Goal: Information Seeking & Learning: Learn about a topic

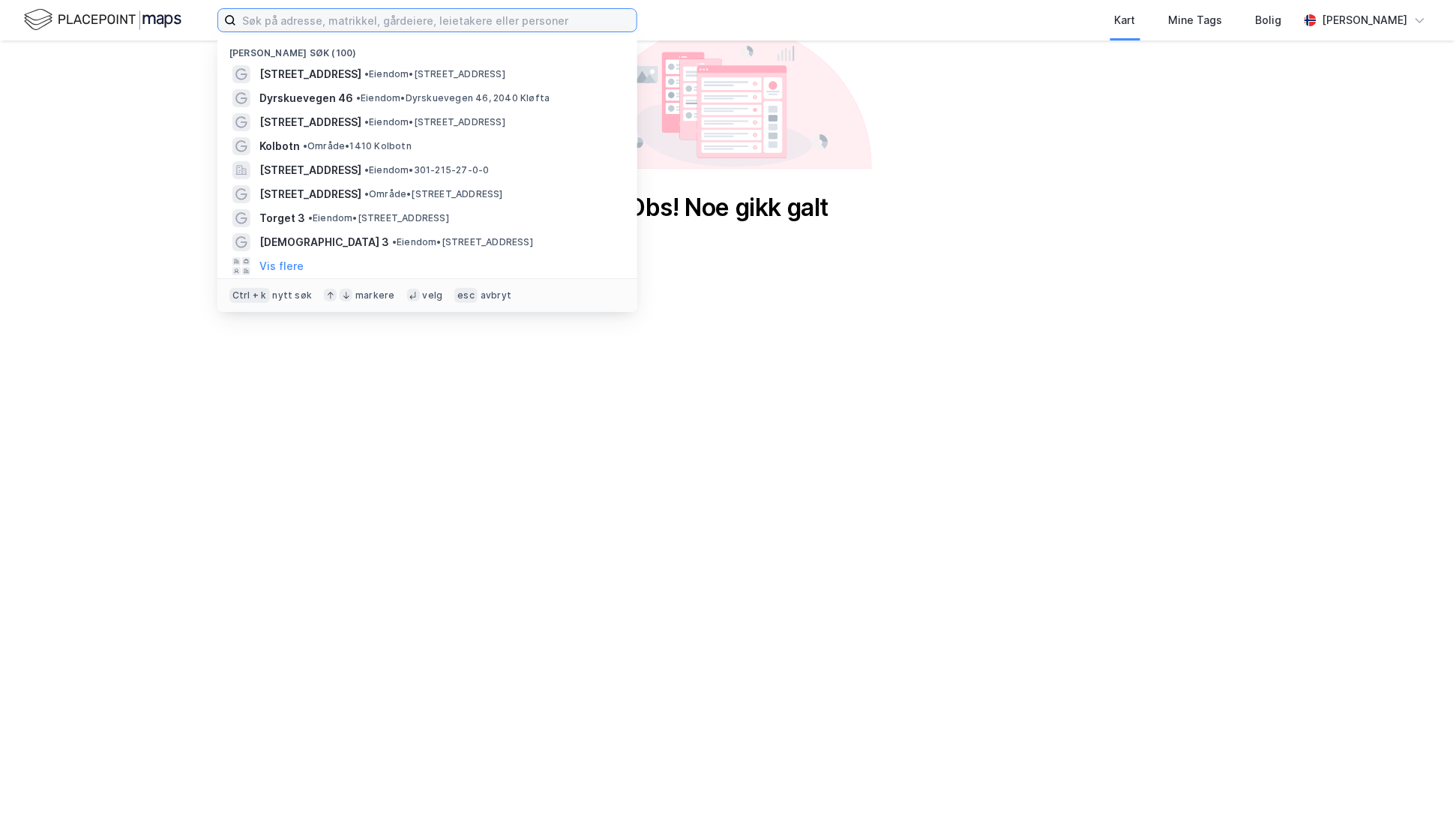
click at [418, 15] on input at bounding box center [437, 20] width 400 height 23
paste input "Gml Drammensveien"
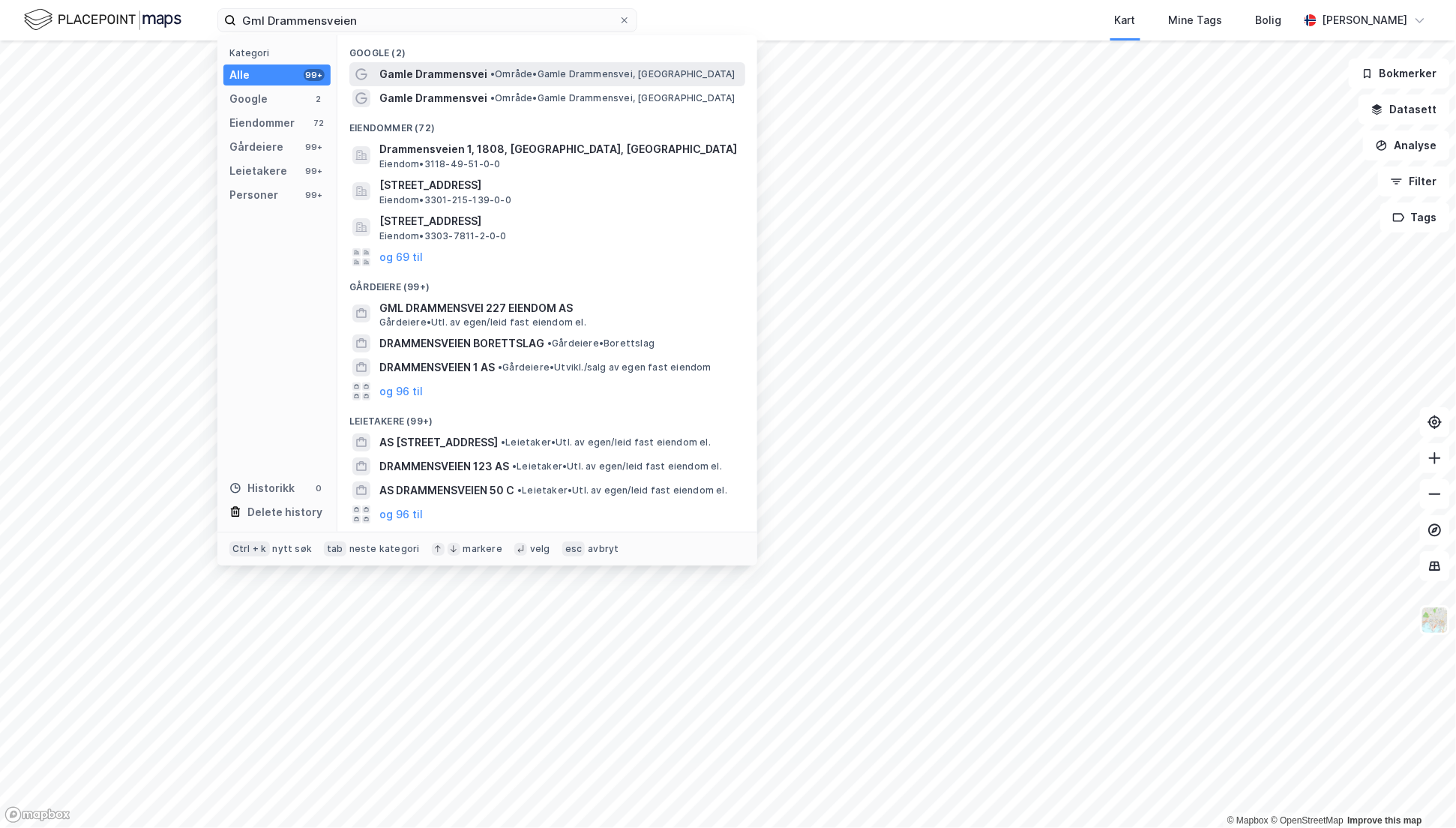
click at [433, 72] on span "Gamle Drammensvei" at bounding box center [433, 74] width 108 height 18
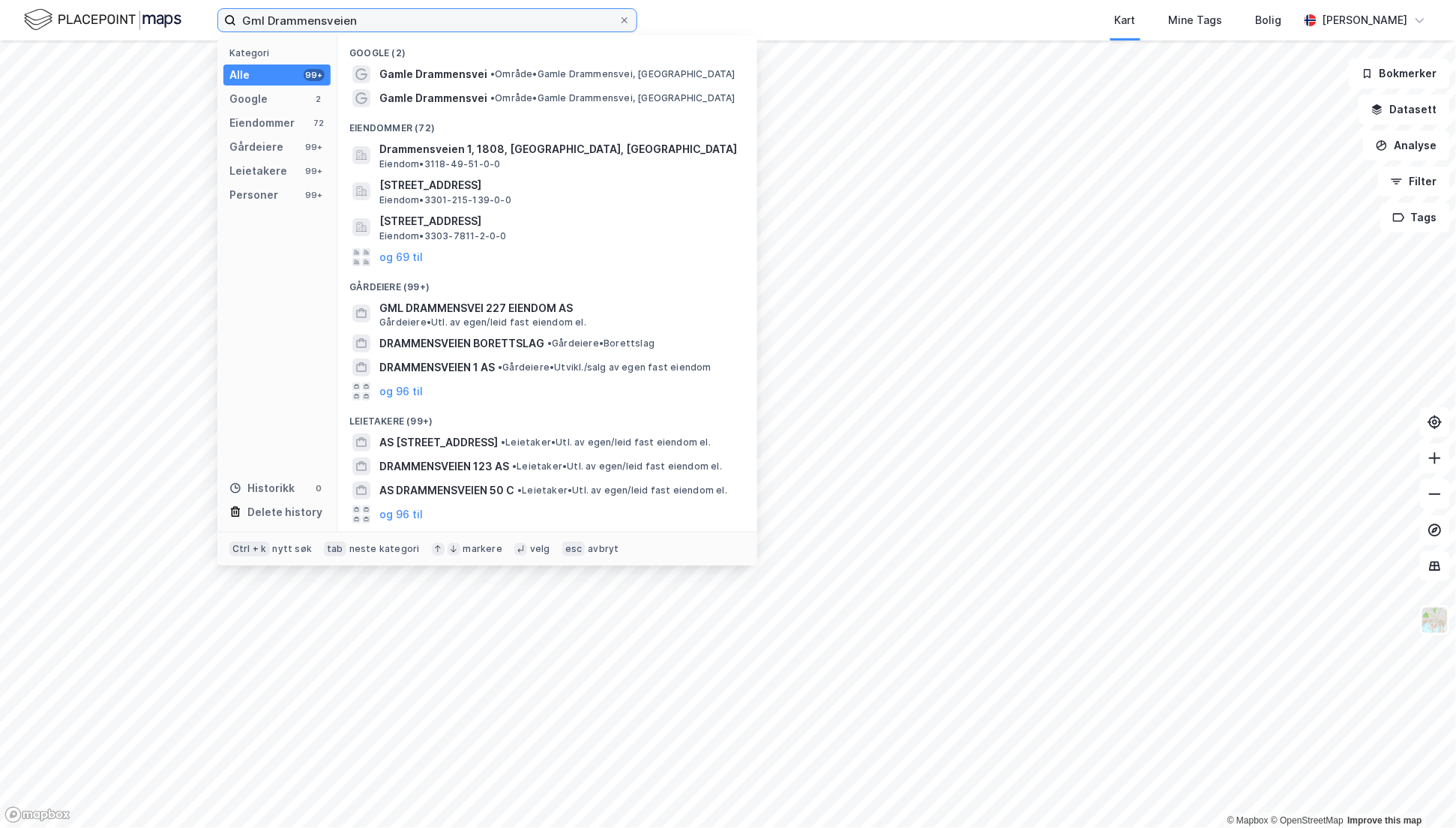
click at [382, 27] on input "Gml Drammensveien" at bounding box center [428, 20] width 383 height 23
click at [439, 25] on input "Gml Drammensveien" at bounding box center [428, 20] width 383 height 23
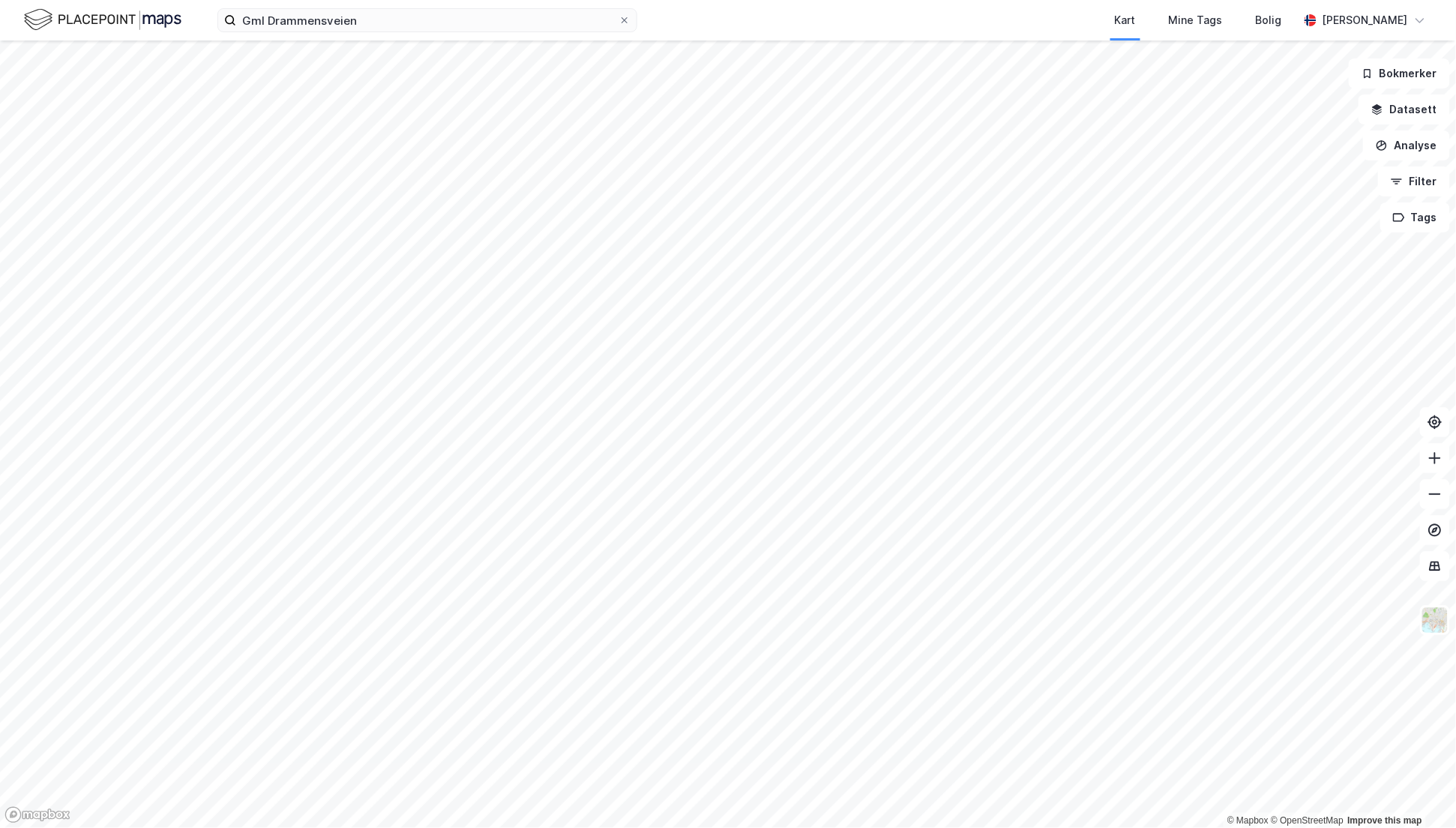
click at [775, 14] on div "Kart Mine Tags Bolig" at bounding box center [1004, 20] width 589 height 40
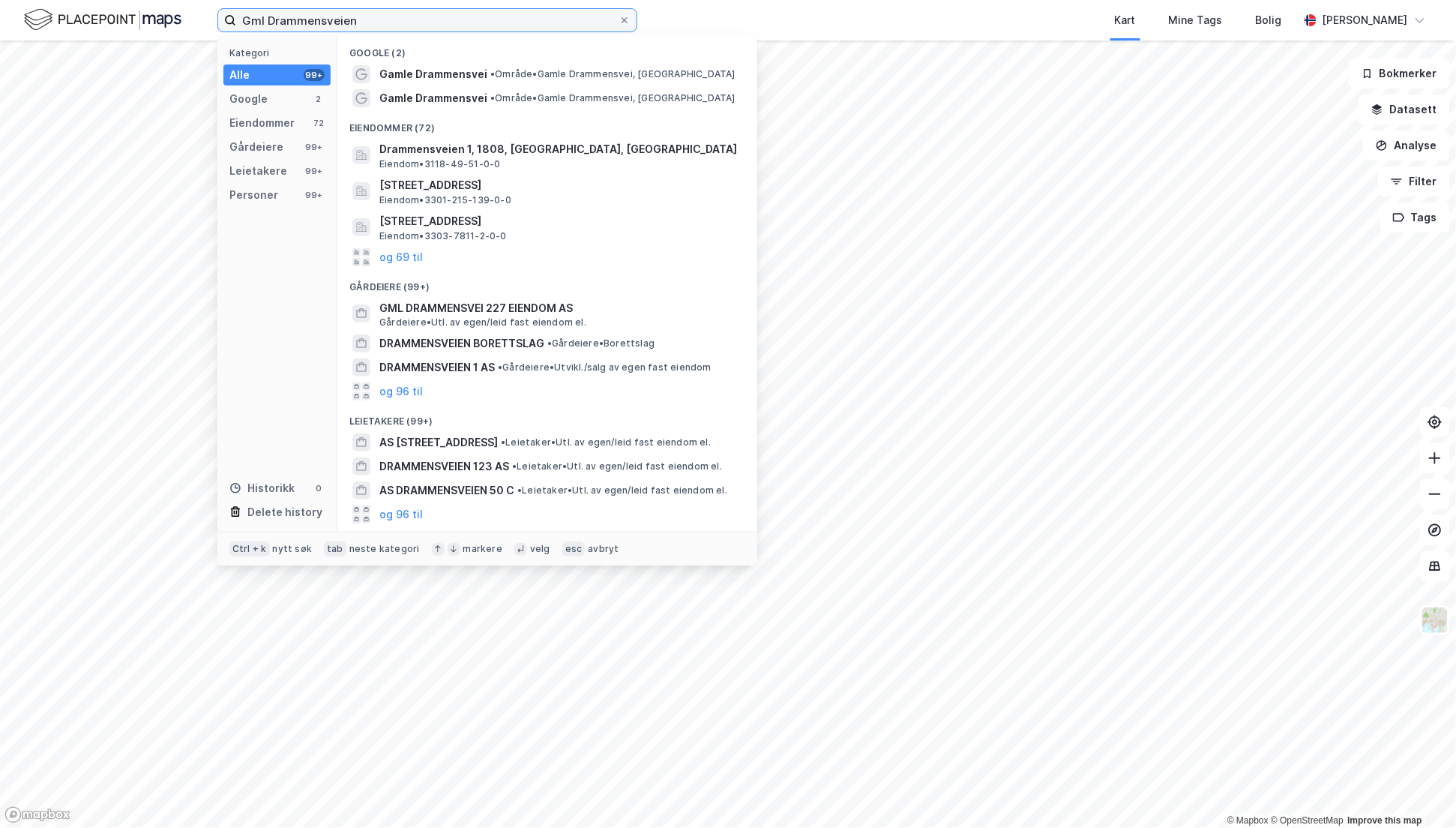
drag, startPoint x: 417, startPoint y: 22, endPoint x: 165, endPoint y: 16, distance: 252.1
click at [165, 16] on div "Gml Drammensveien Kategori Alle 99+ Google 2 Eiendommer 72 Gårdeiere 99+ Leieta…" at bounding box center [728, 20] width 1456 height 40
click at [363, 21] on input "Gml Drammensveien" at bounding box center [428, 20] width 383 height 23
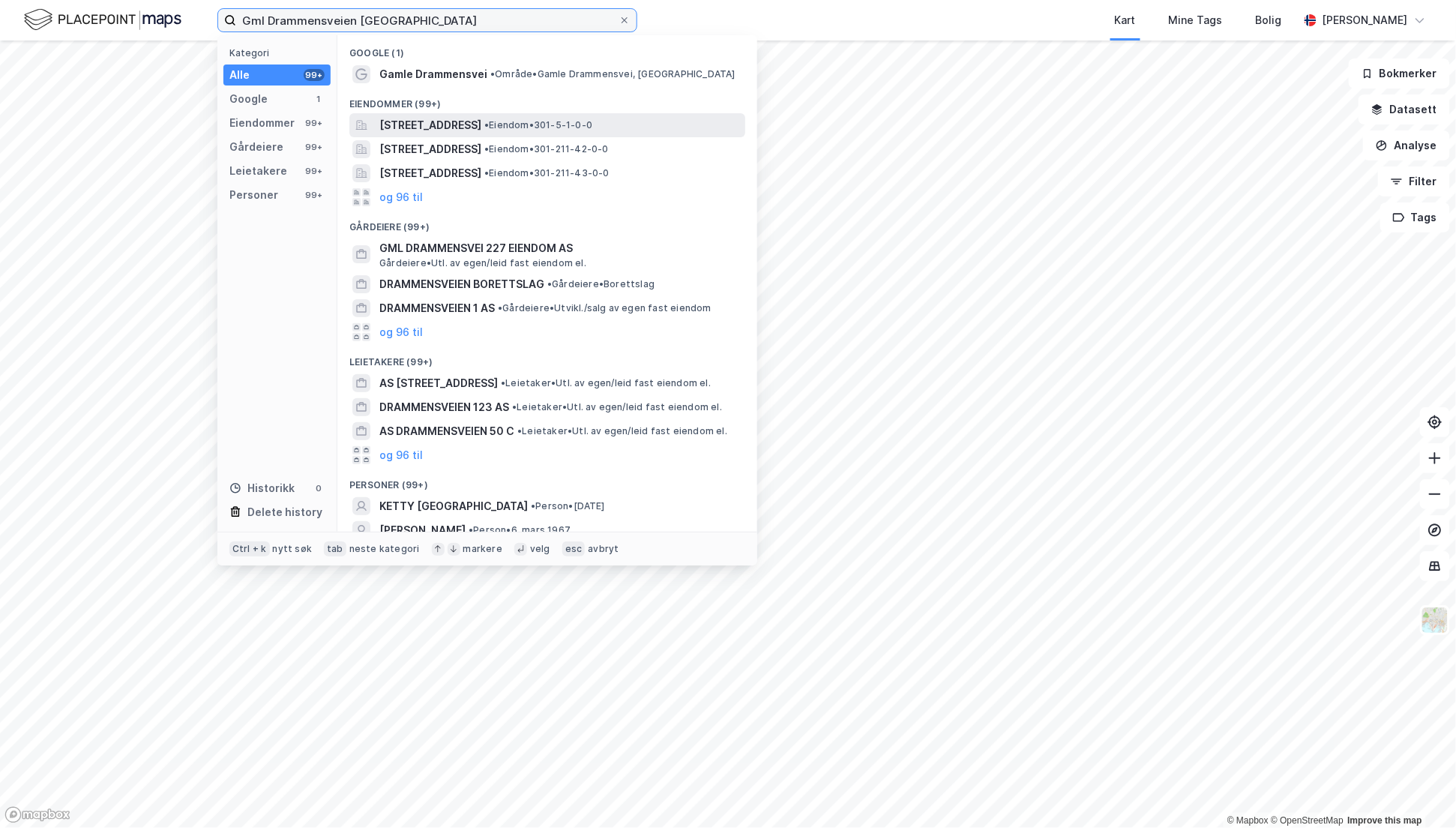
type input "Gml Drammensveien [GEOGRAPHIC_DATA]"
click at [444, 124] on span "[STREET_ADDRESS]" at bounding box center [430, 125] width 102 height 18
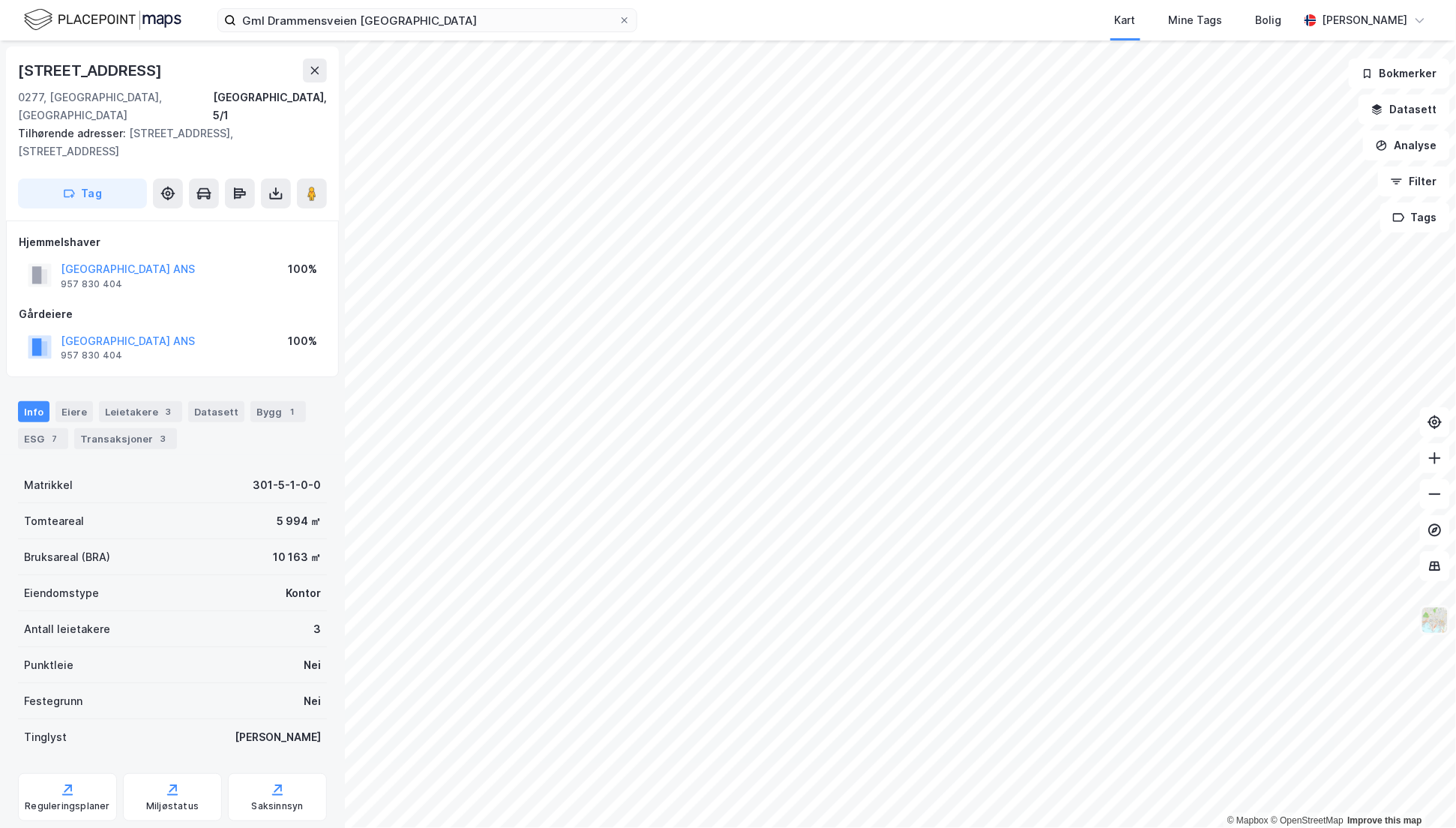
click at [1441, 613] on img at bounding box center [1435, 620] width 28 height 28
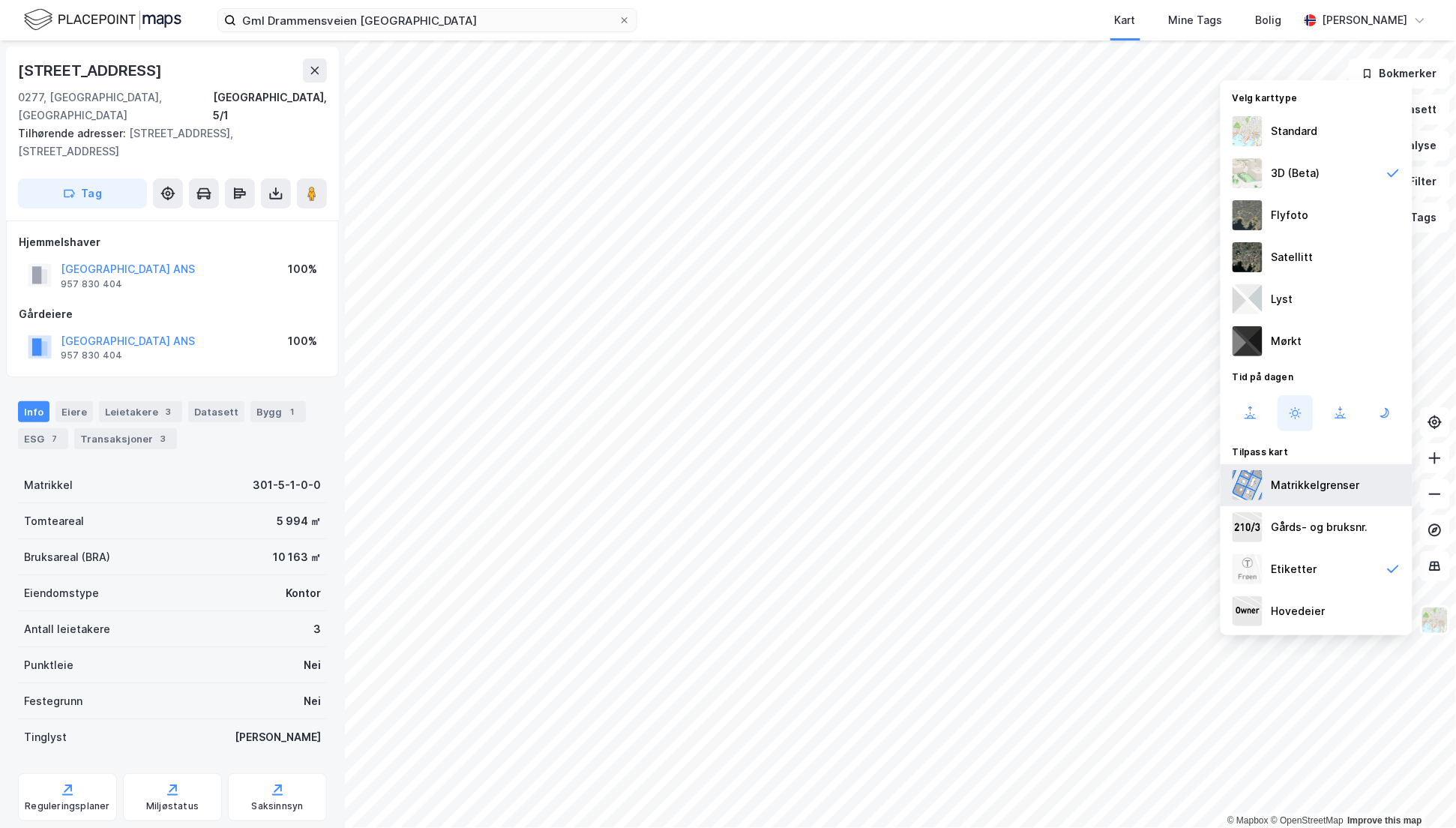
click at [1299, 487] on div "Matrikkelgrenser" at bounding box center [1316, 485] width 89 height 18
click at [1279, 128] on div "Standard" at bounding box center [1295, 131] width 47 height 18
